Goal: Information Seeking & Learning: Find specific fact

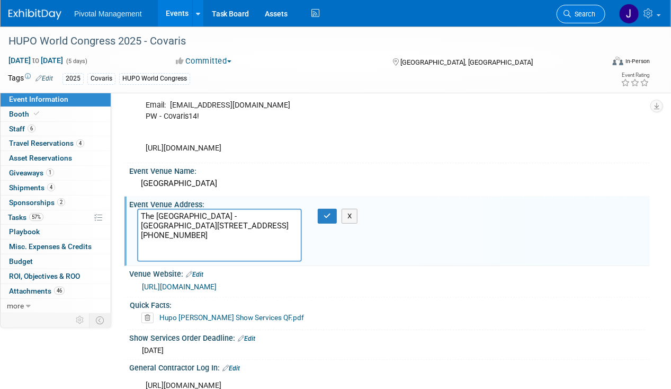
click at [583, 10] on span "Search" at bounding box center [583, 14] width 24 height 8
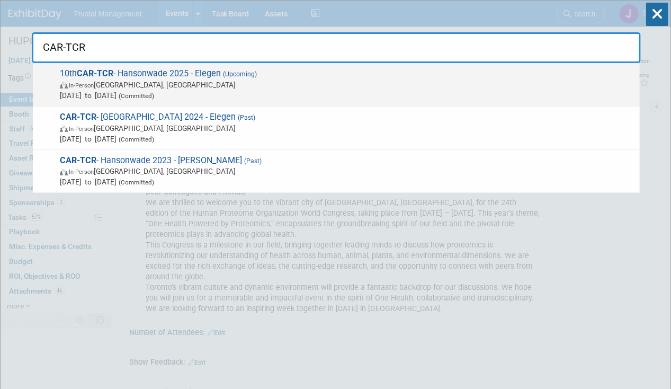
type input "CAR-TCR"
click at [312, 74] on span "10th CAR-TCR - Hansonwade 2025 - Elegen (Upcoming) In-Person Boston, MA Sep 24,…" at bounding box center [346, 84] width 578 height 32
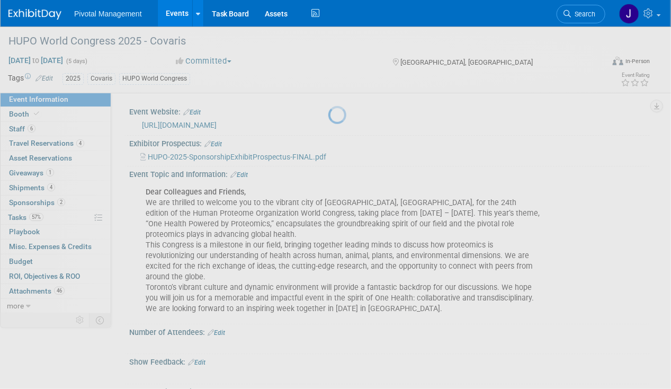
scroll to position [25, 0]
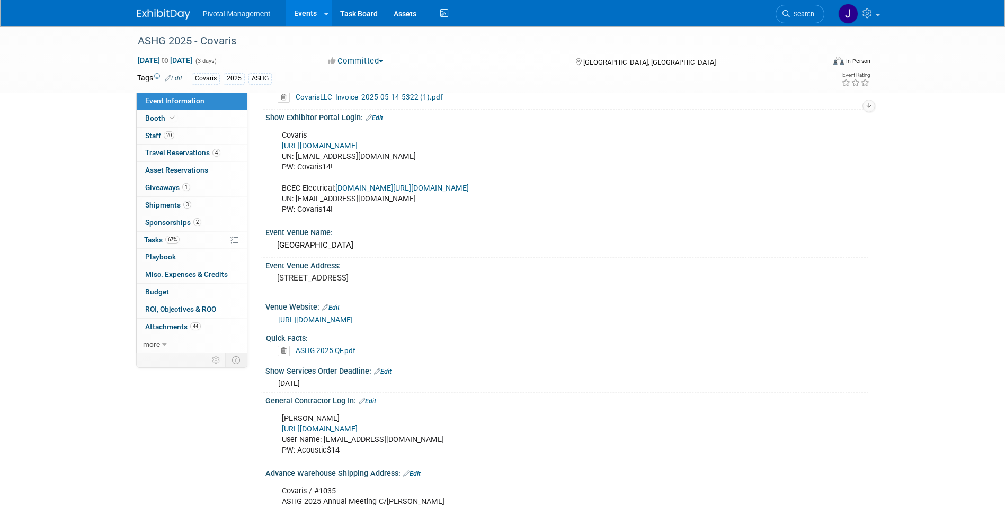
scroll to position [738, 0]
click at [797, 14] on span "Search" at bounding box center [802, 14] width 24 height 8
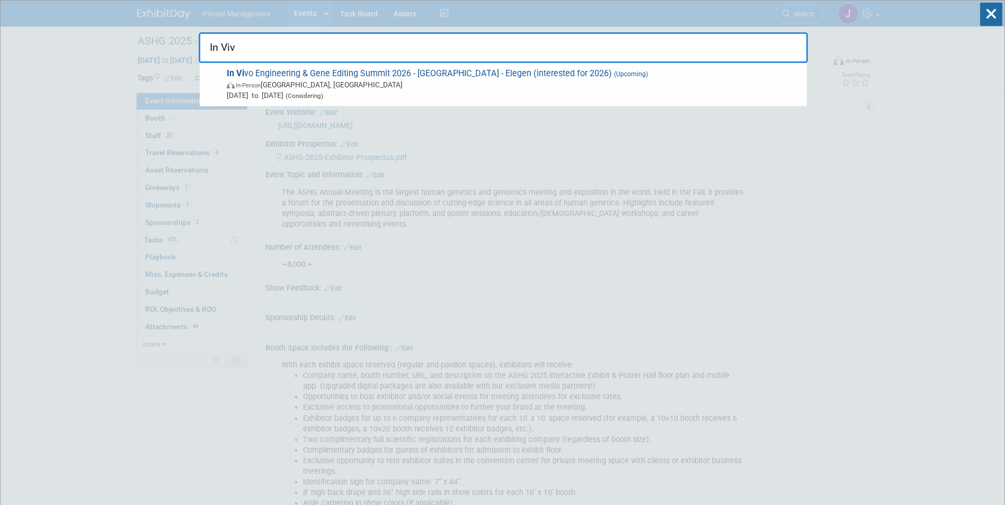
type input "In Vivo"
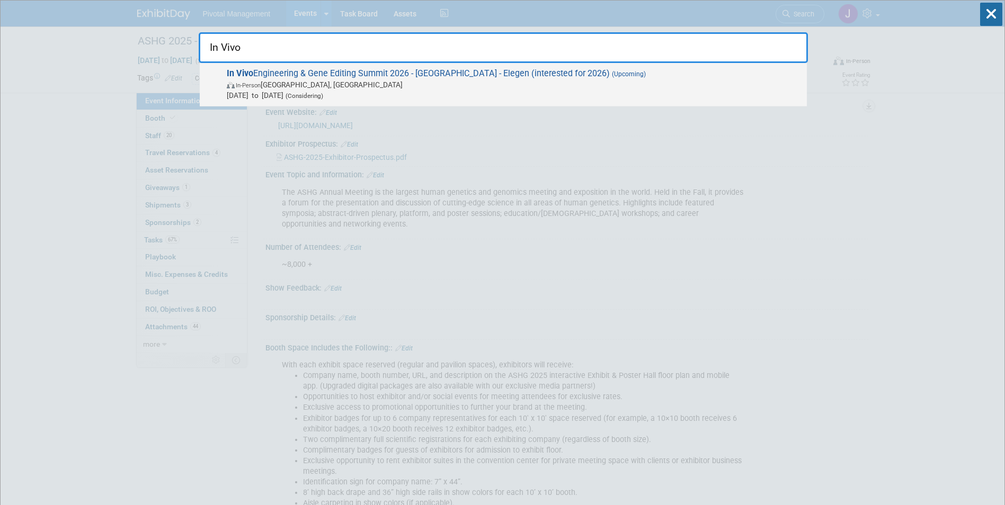
click at [543, 76] on span "In Vivo Engineering & Gene Editing Summit 2026 - Hansonwade - Elegen (intereste…" at bounding box center [513, 84] width 578 height 32
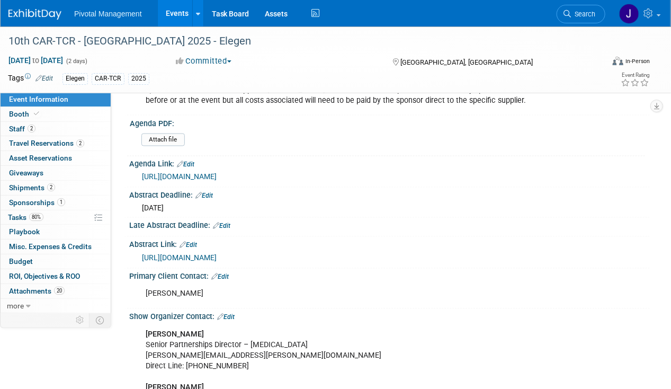
scroll to position [656, 0]
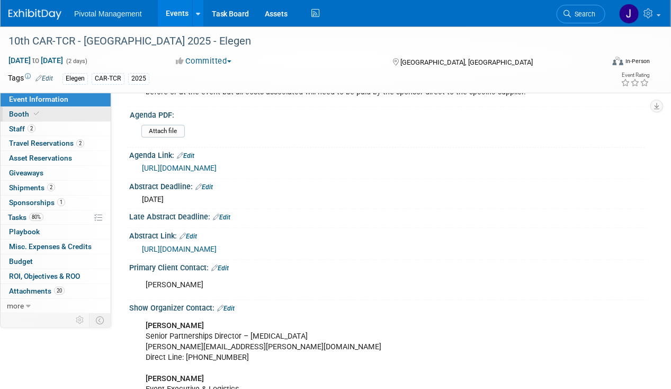
click at [40, 115] on link "Booth" at bounding box center [56, 114] width 110 height 14
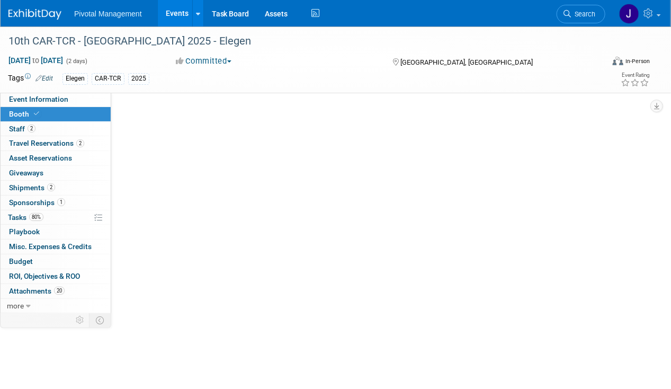
scroll to position [0, 0]
select select "Yes"
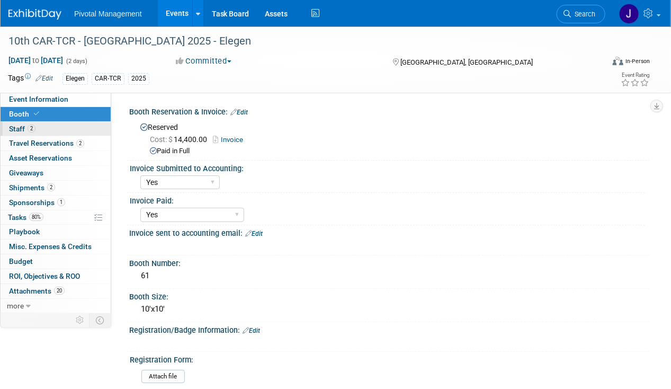
click at [37, 126] on link "2 Staff 2" at bounding box center [56, 129] width 110 height 14
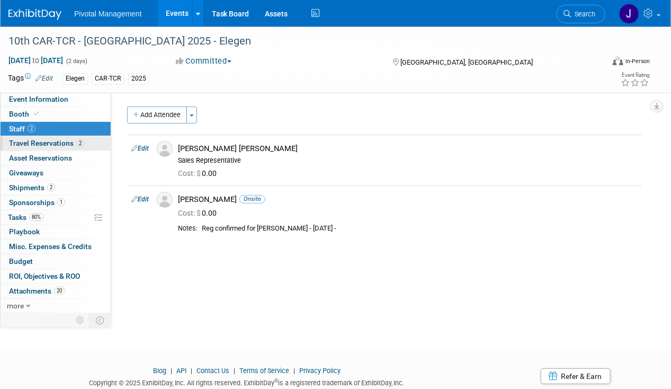
click at [38, 144] on span "Travel Reservations 2" at bounding box center [46, 143] width 75 height 8
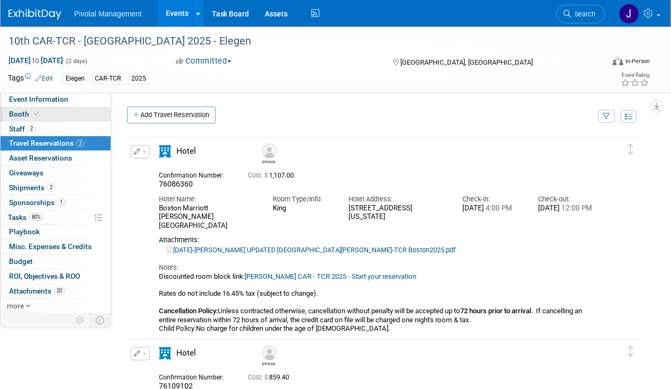
click at [32, 111] on span at bounding box center [37, 114] width 10 height 8
select select "Yes"
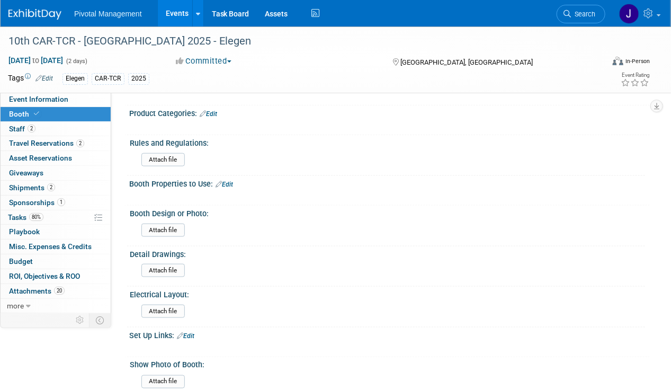
scroll to position [312, 0]
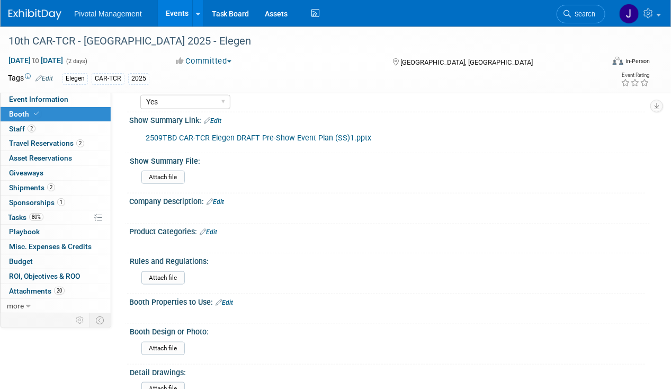
click at [283, 133] on link "2509TBD CAR-TCR Elegen DRAFT Pre-Show Event Plan (SS)1.pptx" at bounding box center [259, 137] width 226 height 9
drag, startPoint x: 575, startPoint y: 14, endPoint x: 621, endPoint y: 20, distance: 46.4
click at [575, 14] on span "Search" at bounding box center [583, 14] width 24 height 8
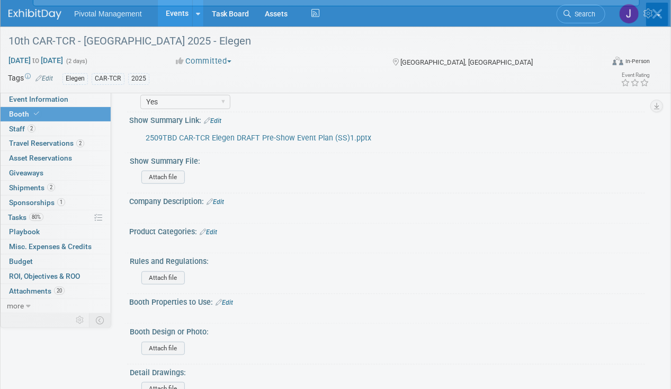
scroll to position [0, 0]
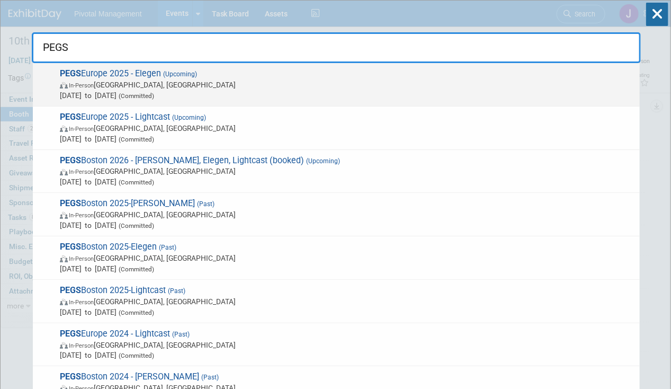
type input "PEGS"
click at [154, 96] on span "(Committed)" at bounding box center [136, 95] width 38 height 7
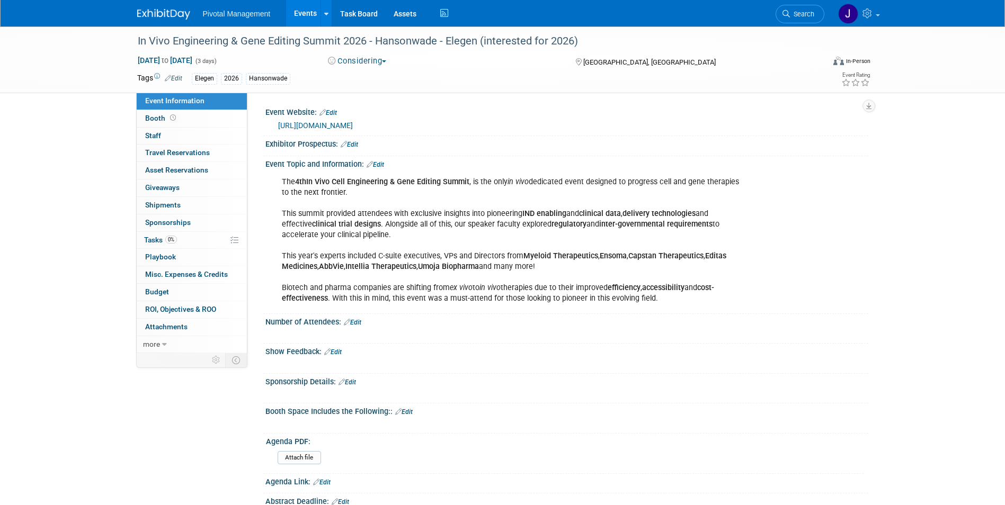
click at [331, 112] on link "Edit" at bounding box center [327, 112] width 17 height 7
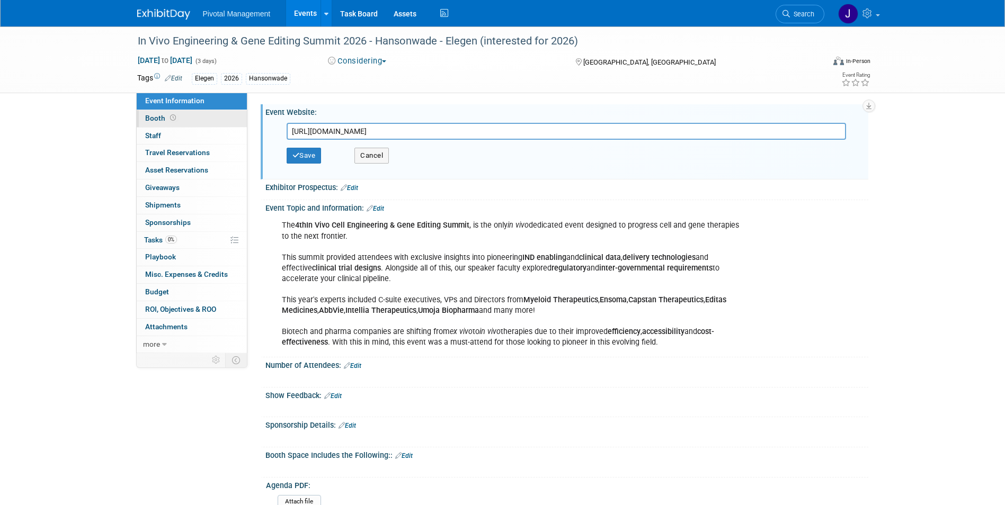
drag, startPoint x: 442, startPoint y: 130, endPoint x: 242, endPoint y: 117, distance: 200.6
type input "https://in-vivo-engineering.com/"
click at [350, 153] on div "Save Cancel" at bounding box center [569, 156] width 565 height 32
click at [320, 153] on button "Save" at bounding box center [304, 156] width 35 height 16
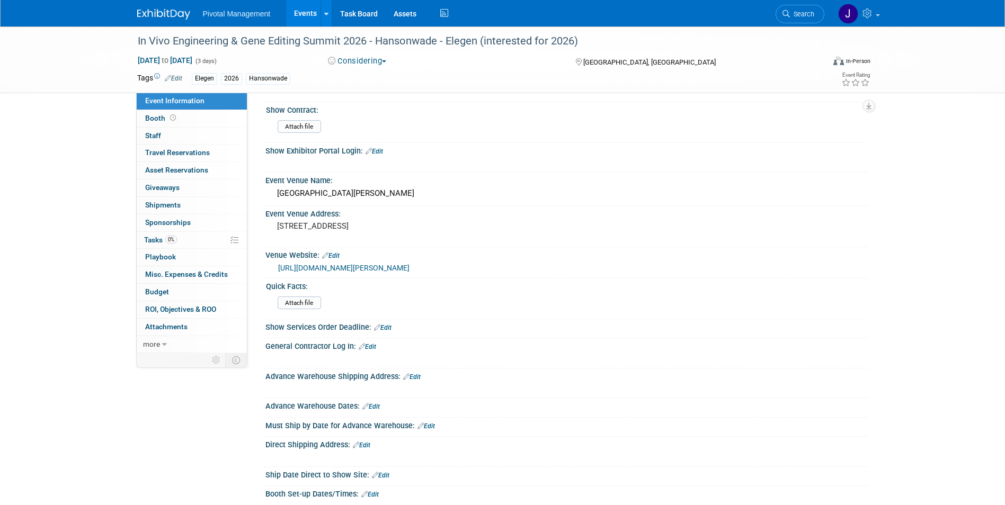
scroll to position [616, 0]
click at [309, 13] on link "Events" at bounding box center [305, 13] width 39 height 26
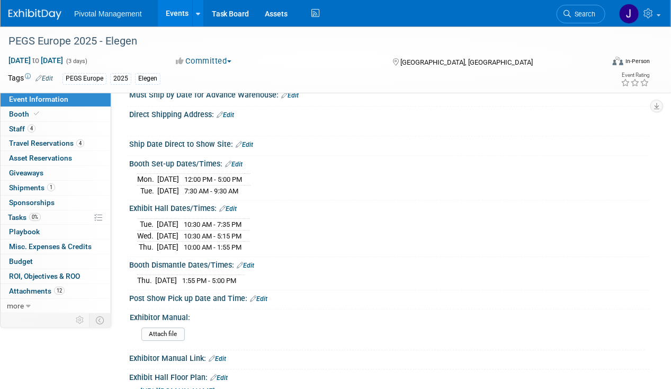
scroll to position [1049, 0]
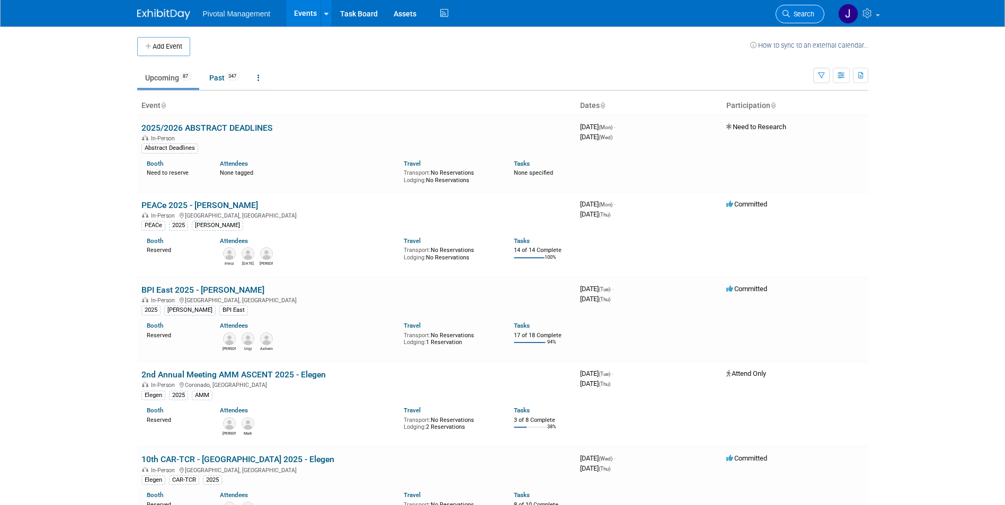
click at [797, 13] on span "Search" at bounding box center [802, 14] width 24 height 8
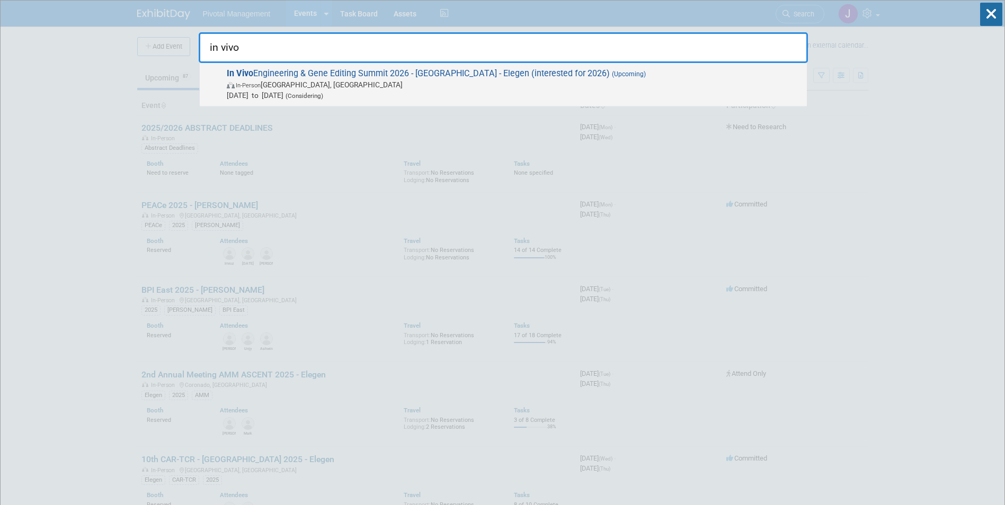
type input "in vivo"
click at [496, 93] on span "Jun 3, 2026 to Jun 5, 2026 (Considering)" at bounding box center [514, 95] width 575 height 11
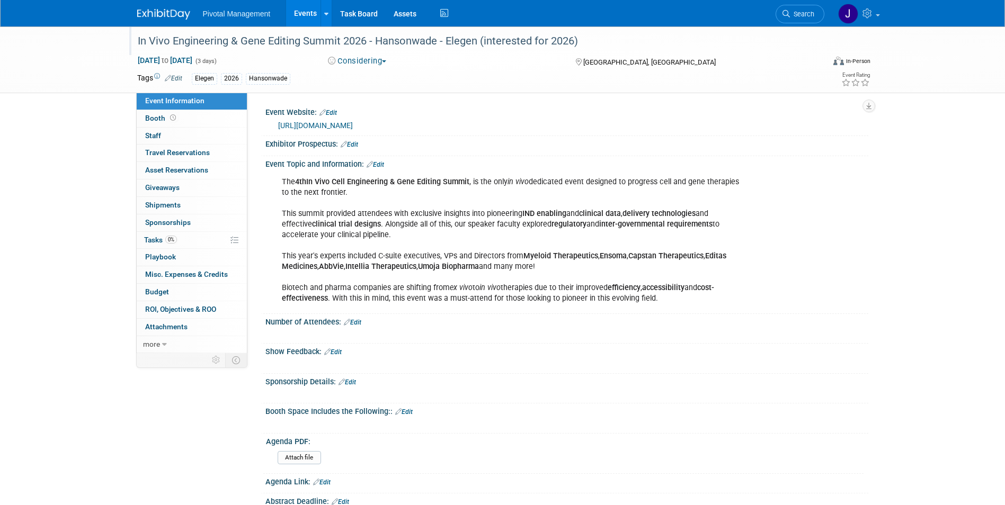
click at [477, 37] on div "In Vivo Engineering & Gene Editing Summit 2026 - Hansonwade - Elegen (intereste…" at bounding box center [471, 41] width 674 height 19
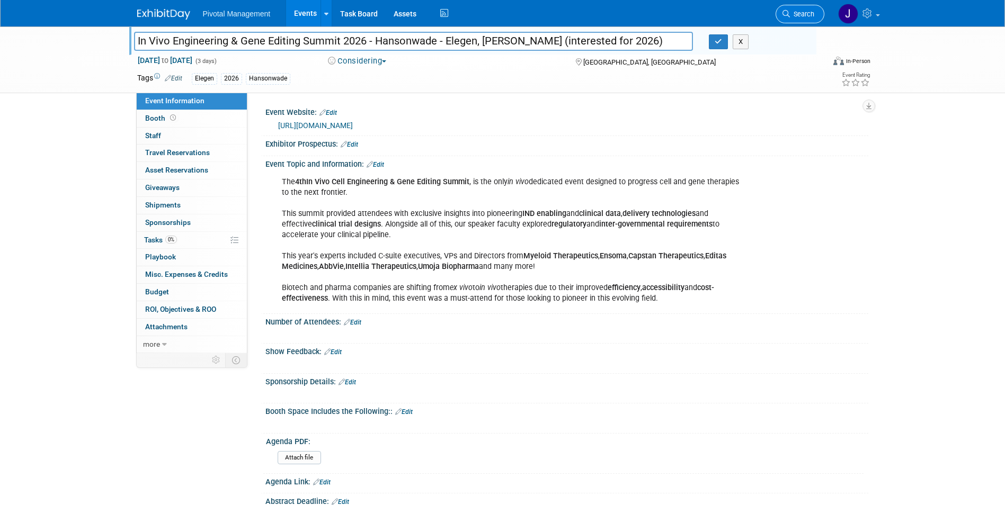
type input "In Vivo Engineering & Gene Editing Summit 2026 - Hansonwade - Elegen, Asimov (i…"
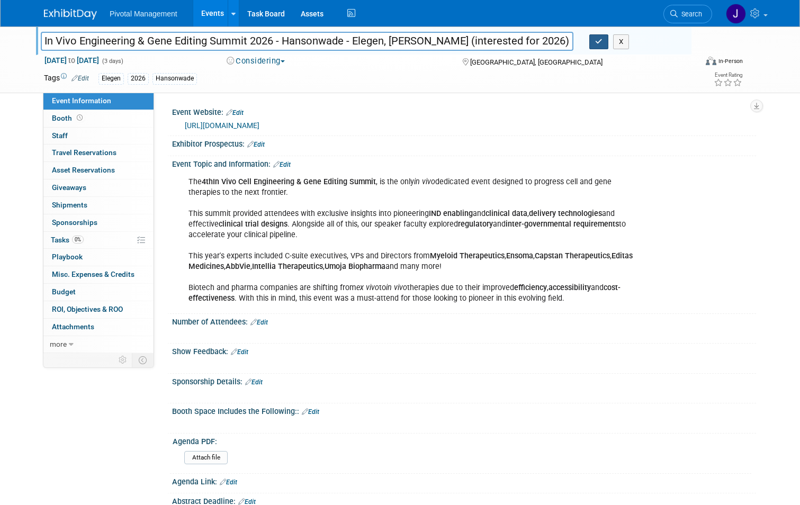
click at [603, 44] on icon "button" at bounding box center [598, 41] width 7 height 7
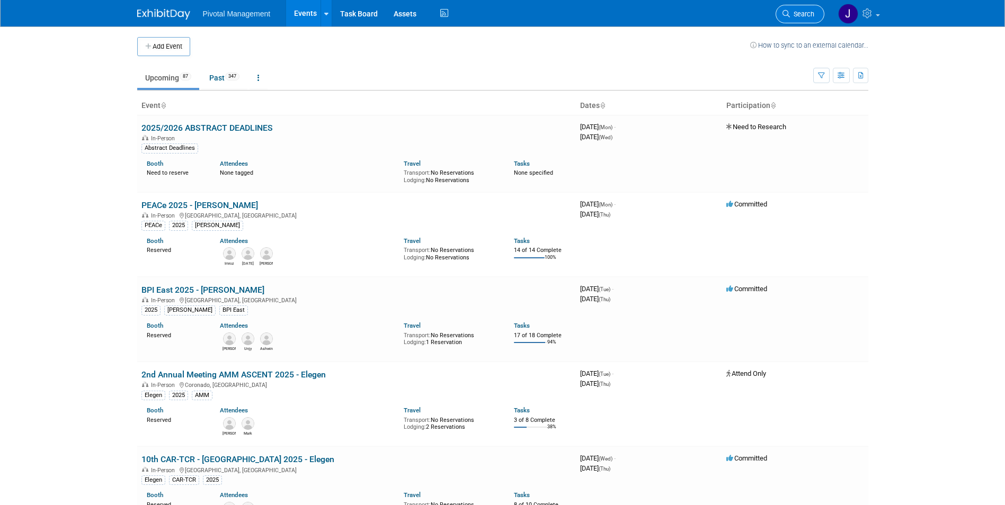
click at [791, 14] on span "Search" at bounding box center [802, 14] width 24 height 8
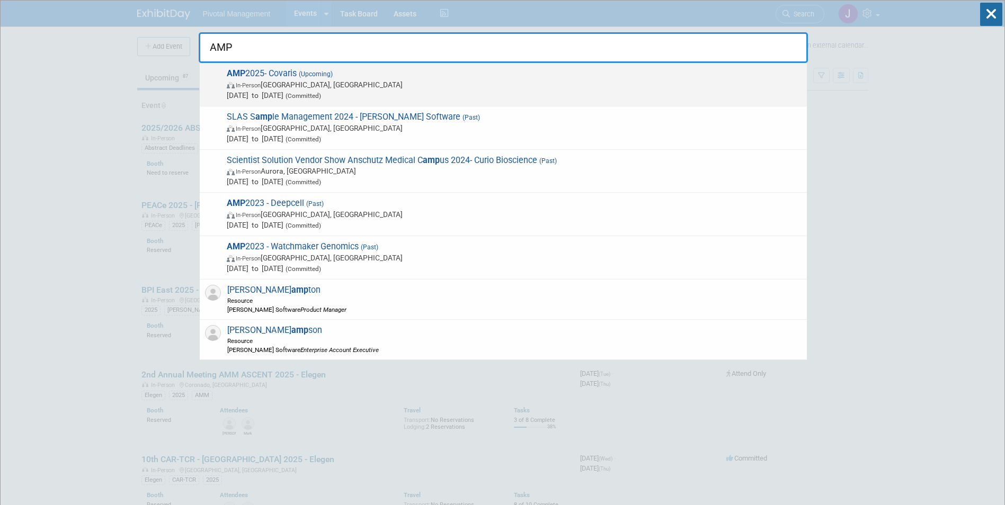
type input "AMP"
click at [358, 87] on span "In-Person Boston, MA" at bounding box center [514, 84] width 575 height 11
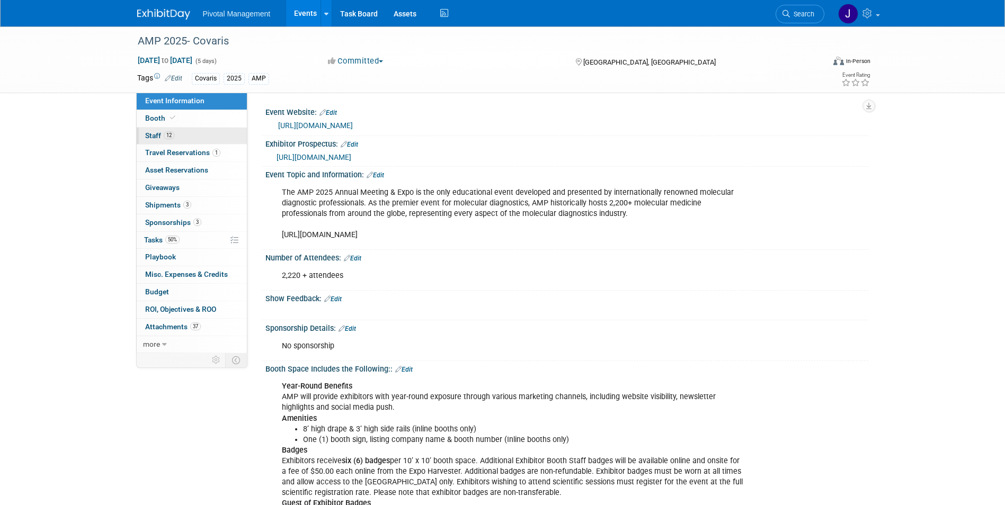
click at [168, 132] on span "12" at bounding box center [169, 135] width 11 height 8
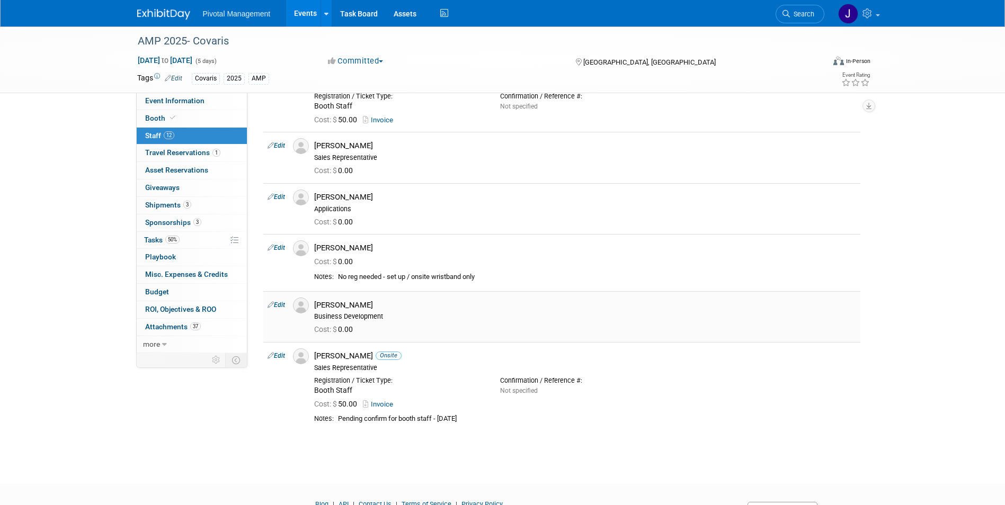
scroll to position [494, 0]
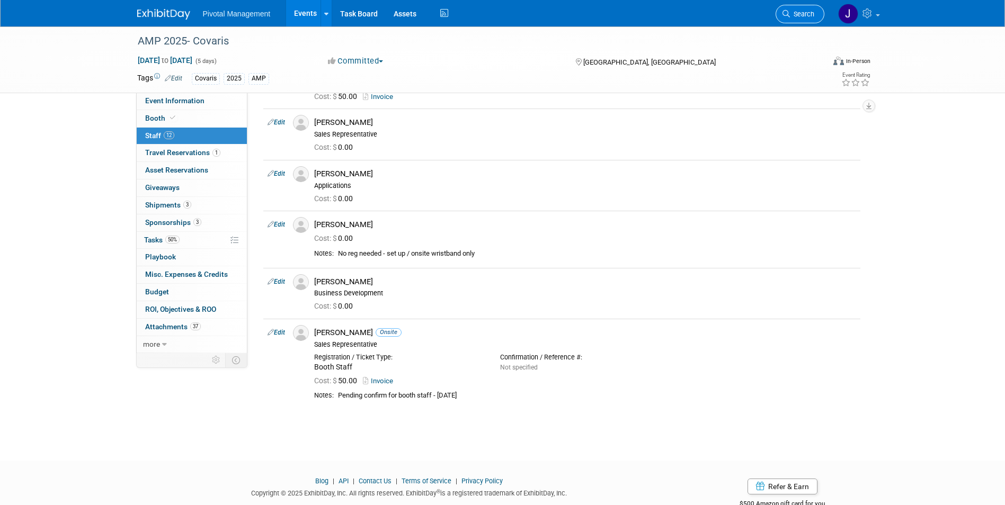
click at [784, 16] on icon at bounding box center [785, 13] width 7 height 7
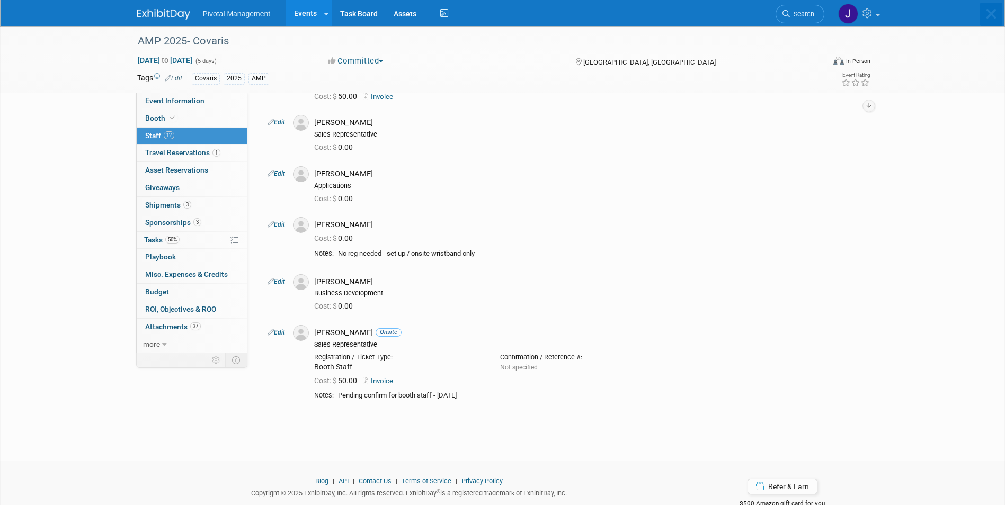
scroll to position [0, 0]
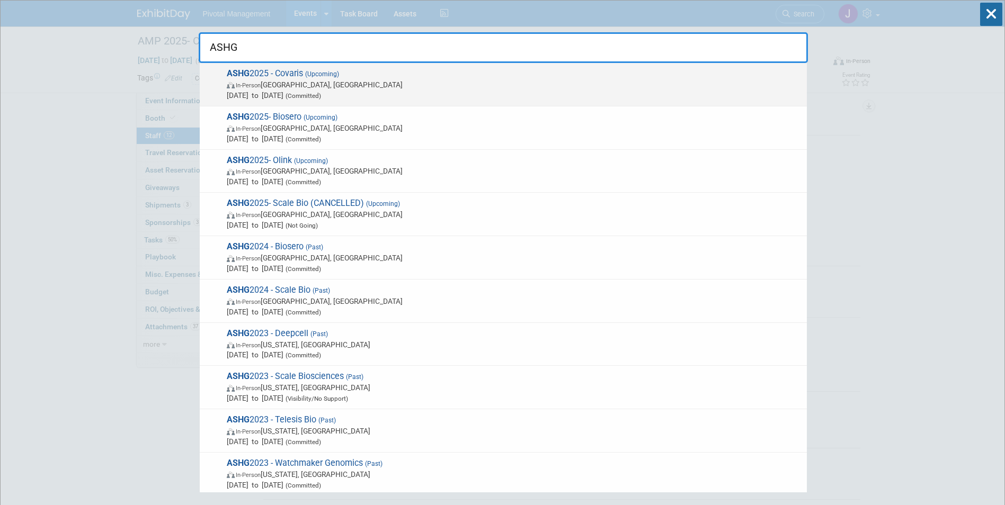
type input "ASHG"
click at [321, 94] on span "(Committed)" at bounding box center [302, 95] width 38 height 7
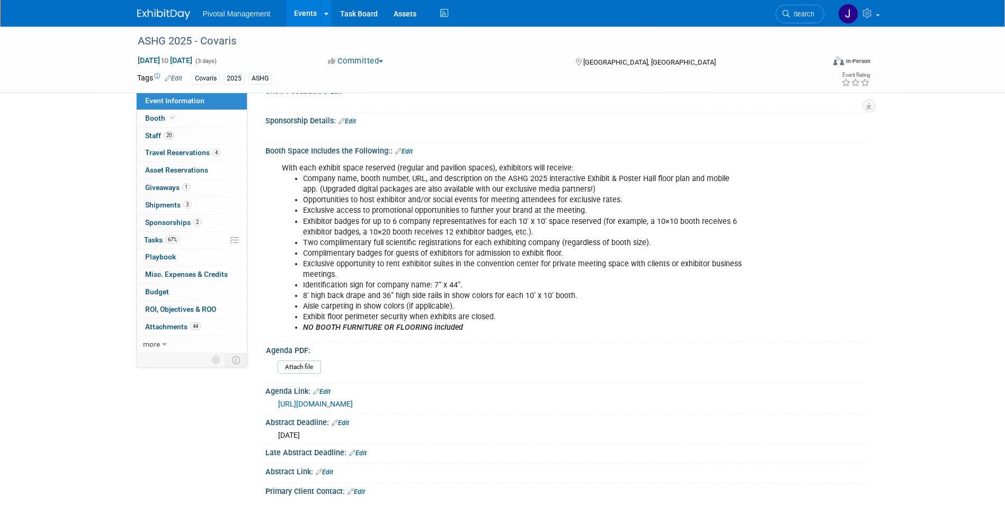
scroll to position [187, 0]
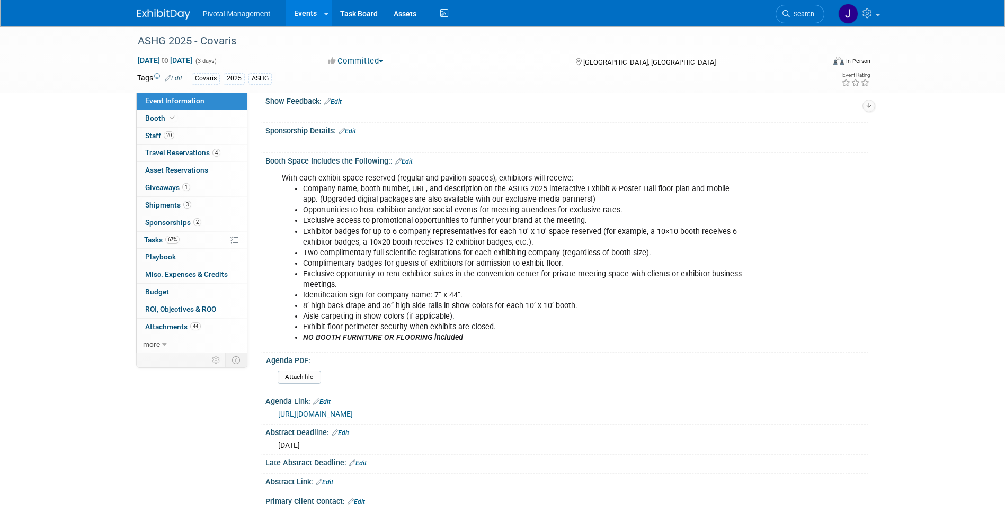
drag, startPoint x: 306, startPoint y: 296, endPoint x: 600, endPoint y: 295, distance: 293.4
click at [600, 301] on li "8’ high back drape and 36” high side rails in show colors for each 10’ x 10’ bo…" at bounding box center [524, 306] width 442 height 11
click at [425, 290] on li "Identification sign for company name: 7” x 44”." at bounding box center [524, 295] width 442 height 11
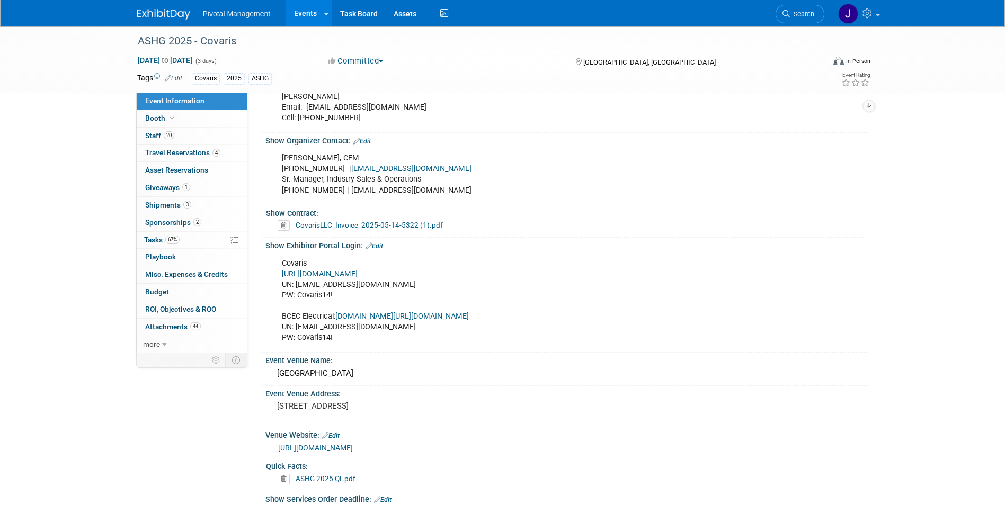
scroll to position [631, 0]
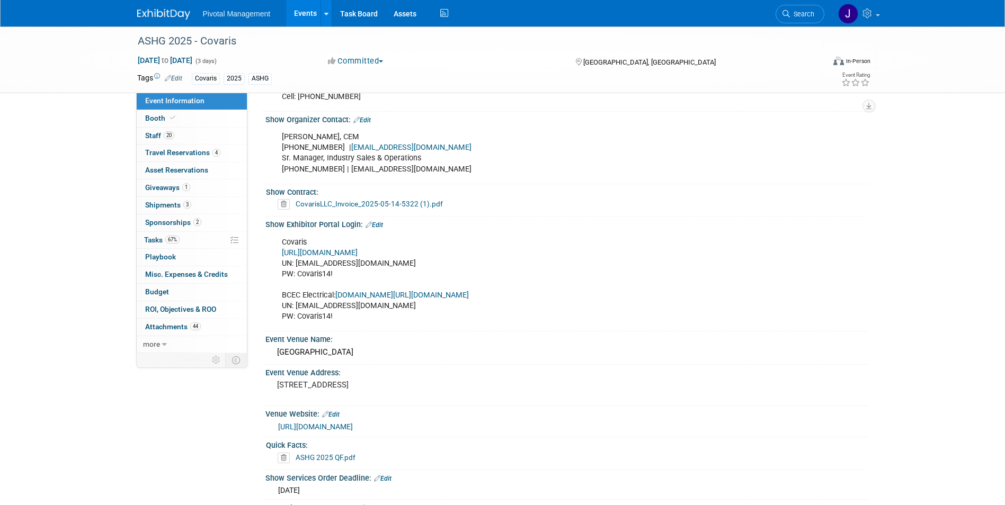
click at [358, 248] on link "[URL][DOMAIN_NAME]" at bounding box center [320, 252] width 76 height 9
drag, startPoint x: 388, startPoint y: 250, endPoint x: 294, endPoint y: 255, distance: 93.3
click at [294, 255] on div "Covaris [URL][DOMAIN_NAME] UN: [EMAIL_ADDRESS][DOMAIN_NAME] PW: Covaris14! BCEC…" at bounding box center [512, 280] width 477 height 96
copy div "[EMAIL_ADDRESS][DOMAIN_NAME]"
